Goal: Task Accomplishment & Management: Use online tool/utility

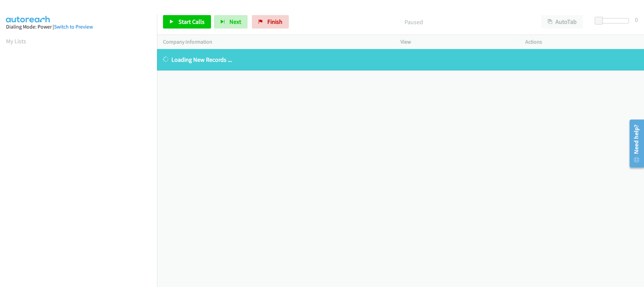
click at [327, 20] on p "Paused" at bounding box center [413, 21] width 231 height 9
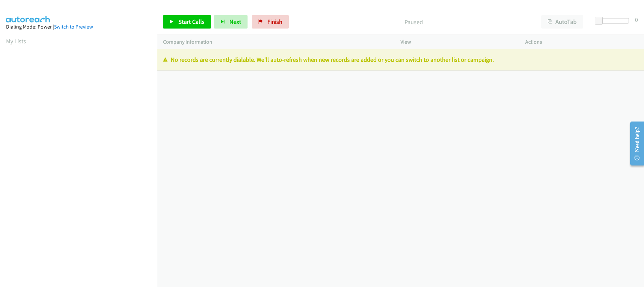
click at [84, 12] on div at bounding box center [319, 13] width 638 height 26
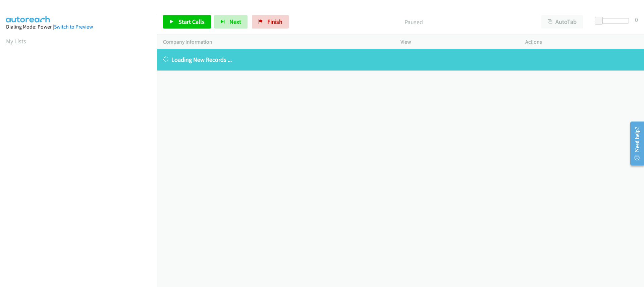
click at [134, 17] on aside "Dialing Mode: Power | Switch to Preview My Lists" at bounding box center [78, 199] width 157 height 371
